Goal: Use online tool/utility: Use online tool/utility

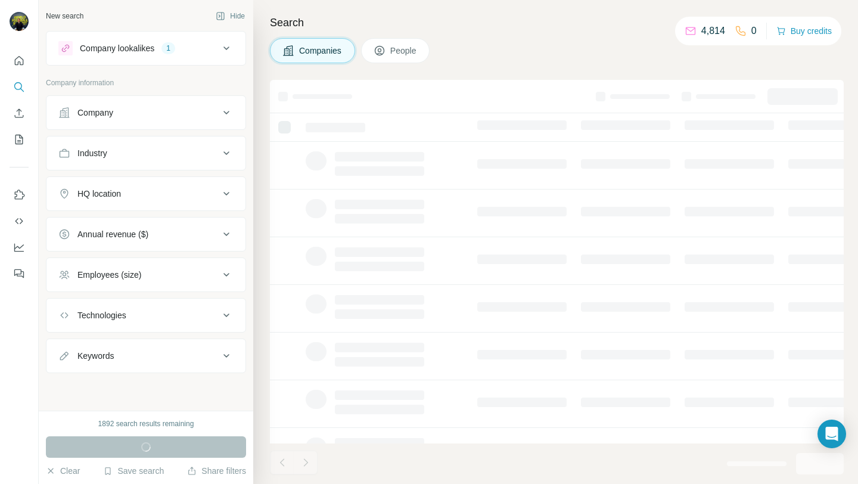
click at [128, 196] on div "HQ location" at bounding box center [138, 194] width 161 height 12
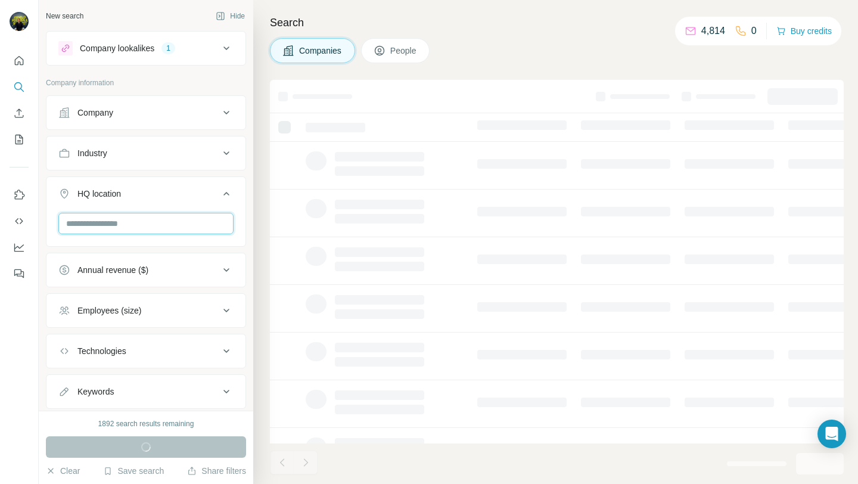
click at [128, 222] on input "text" at bounding box center [145, 223] width 175 height 21
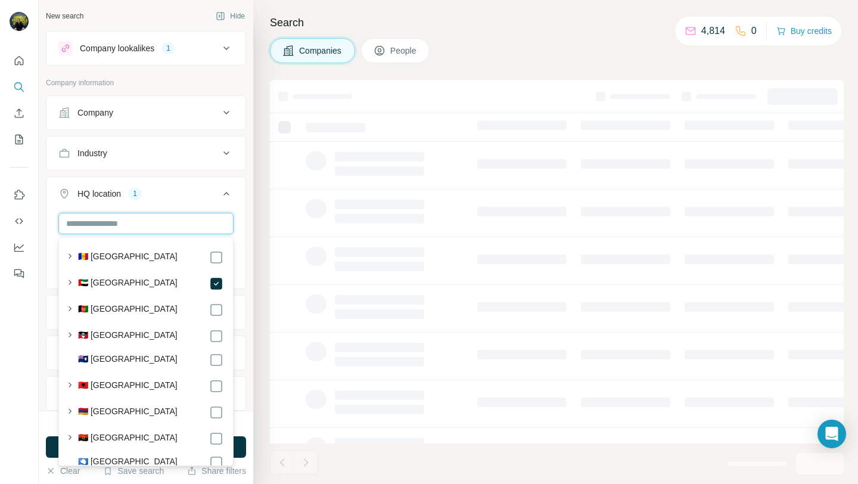
click at [141, 230] on input "text" at bounding box center [145, 223] width 175 height 21
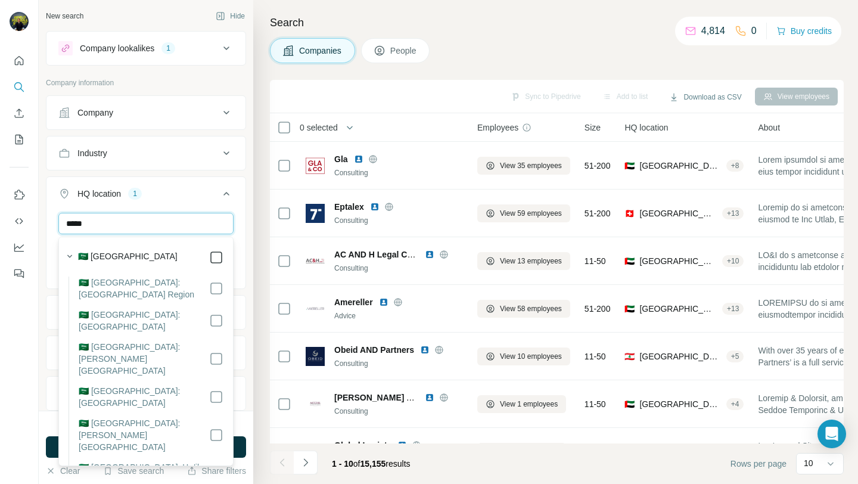
type input "*****"
click at [182, 199] on div "HQ location 2" at bounding box center [138, 194] width 161 height 12
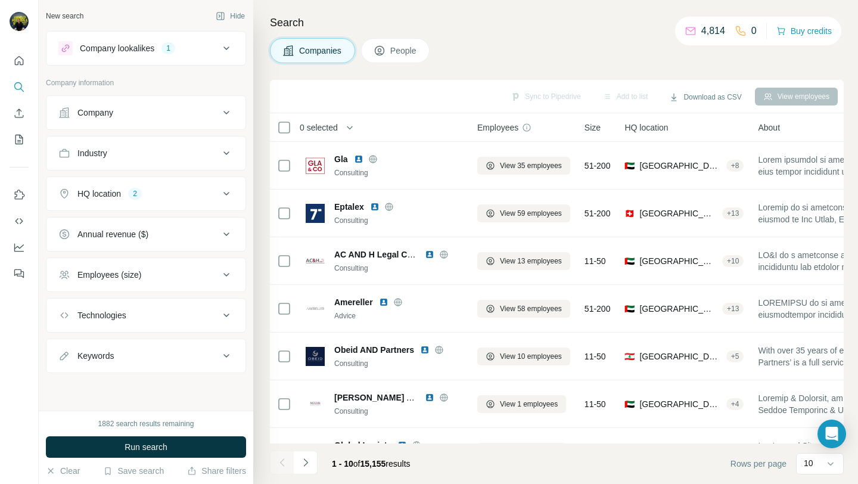
click at [146, 145] on button "Industry" at bounding box center [145, 153] width 199 height 29
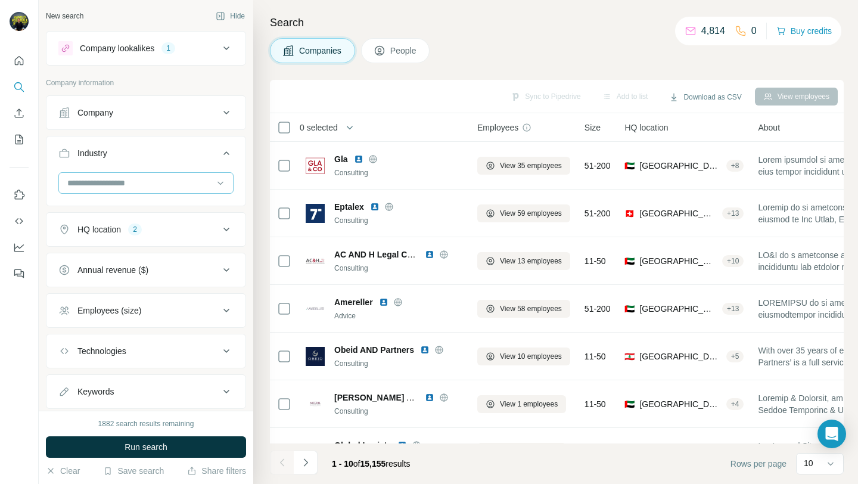
click at [130, 178] on input at bounding box center [139, 182] width 147 height 13
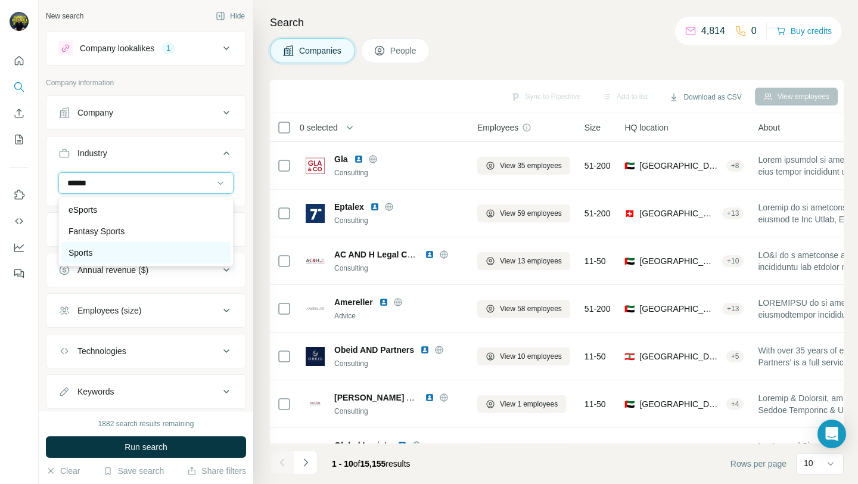
type input "******"
click at [118, 254] on div "Sports" at bounding box center [146, 253] width 155 height 12
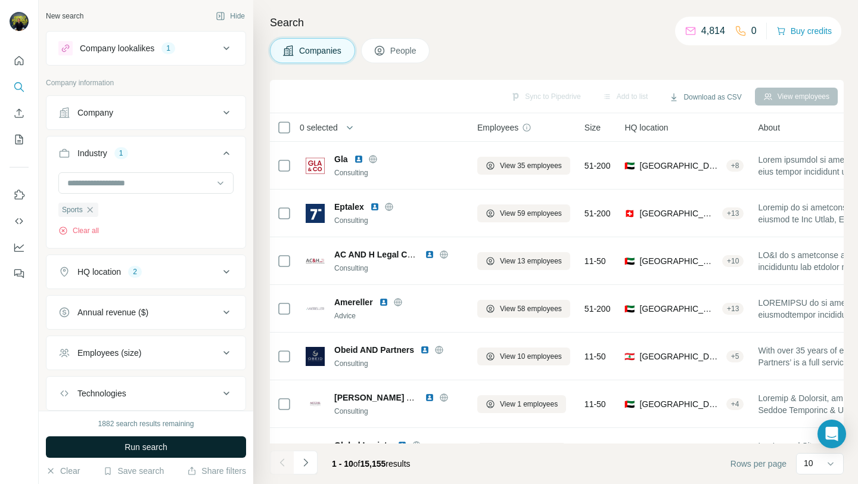
click at [164, 442] on span "Run search" at bounding box center [146, 447] width 43 height 12
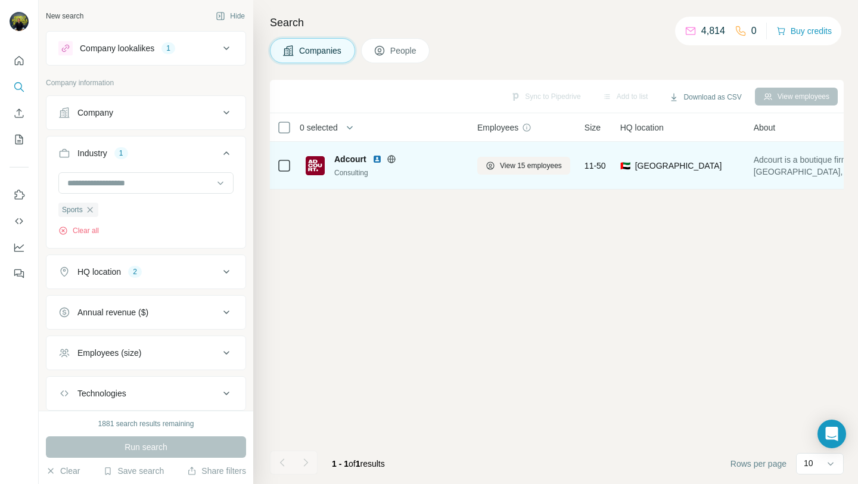
click at [391, 159] on icon at bounding box center [391, 159] width 3 height 8
click at [375, 157] on img at bounding box center [377, 159] width 10 height 10
